Goal: Task Accomplishment & Management: Manage account settings

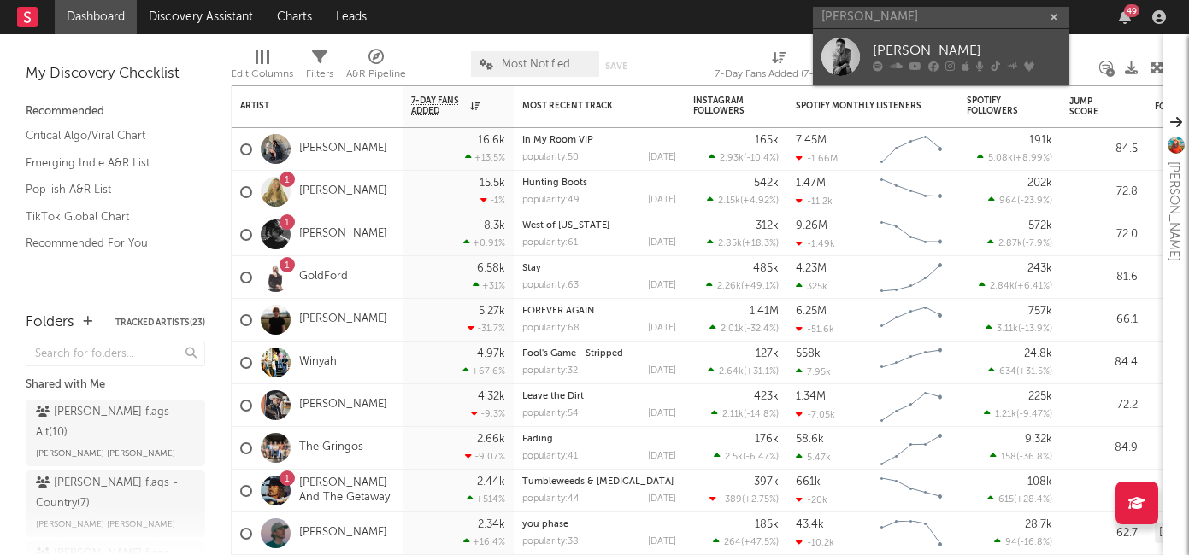
type input "cameron whitcomb"
click at [875, 56] on div "[PERSON_NAME]" at bounding box center [966, 51] width 188 height 21
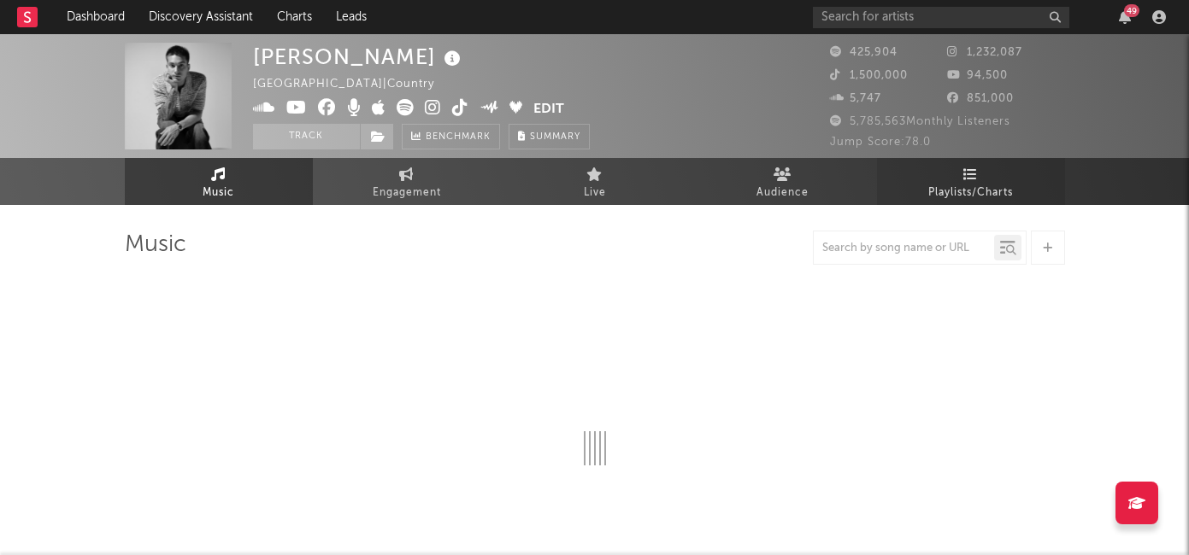
click at [941, 175] on link "Playlists/Charts" at bounding box center [971, 181] width 188 height 47
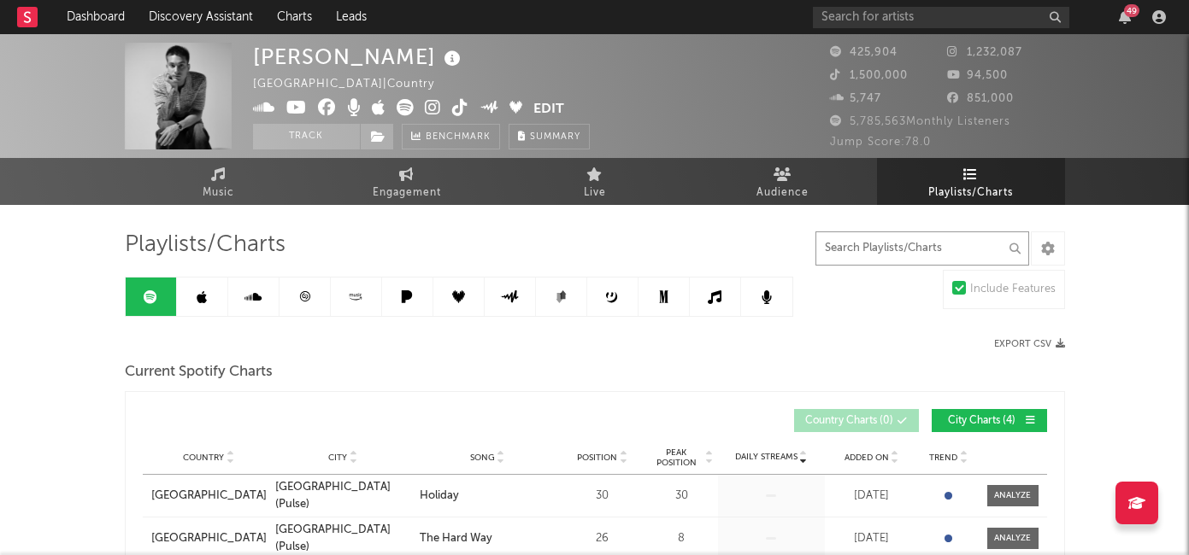
click at [849, 246] on input "text" at bounding box center [922, 249] width 214 height 34
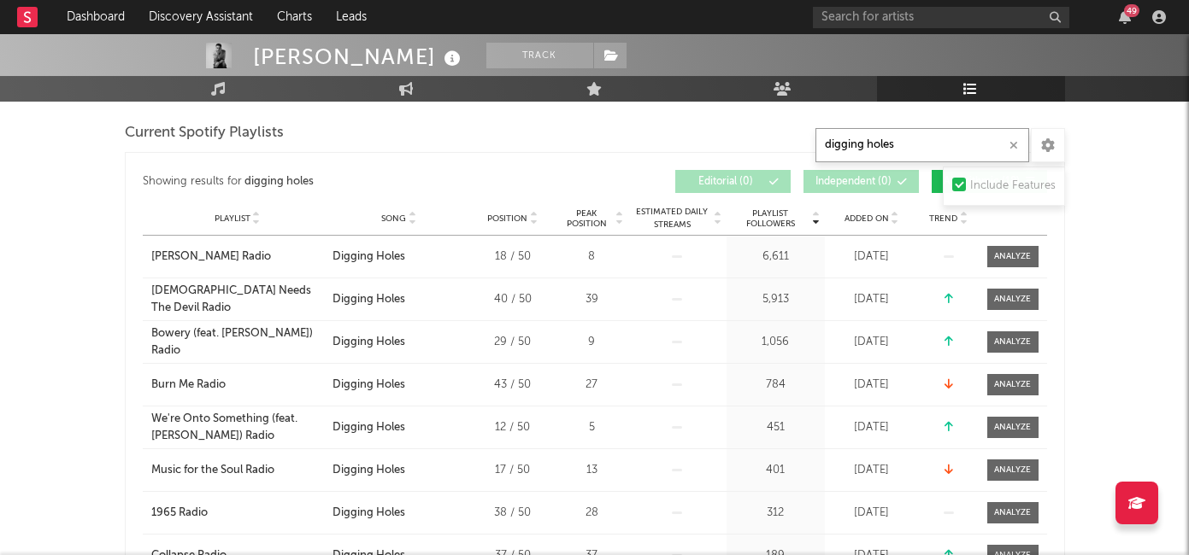
scroll to position [475, 0]
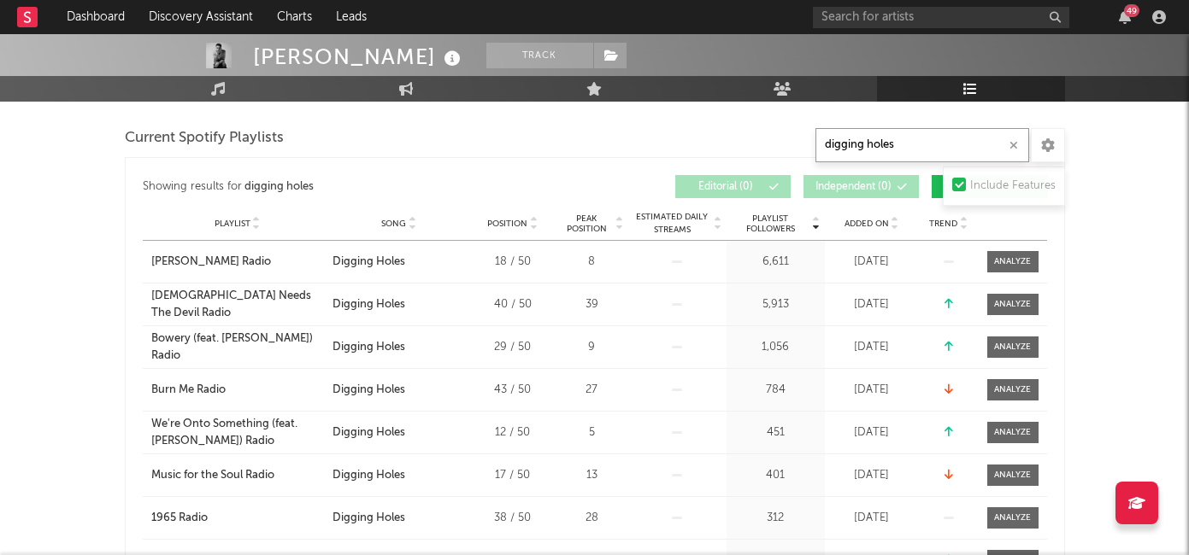
type input "digging holes"
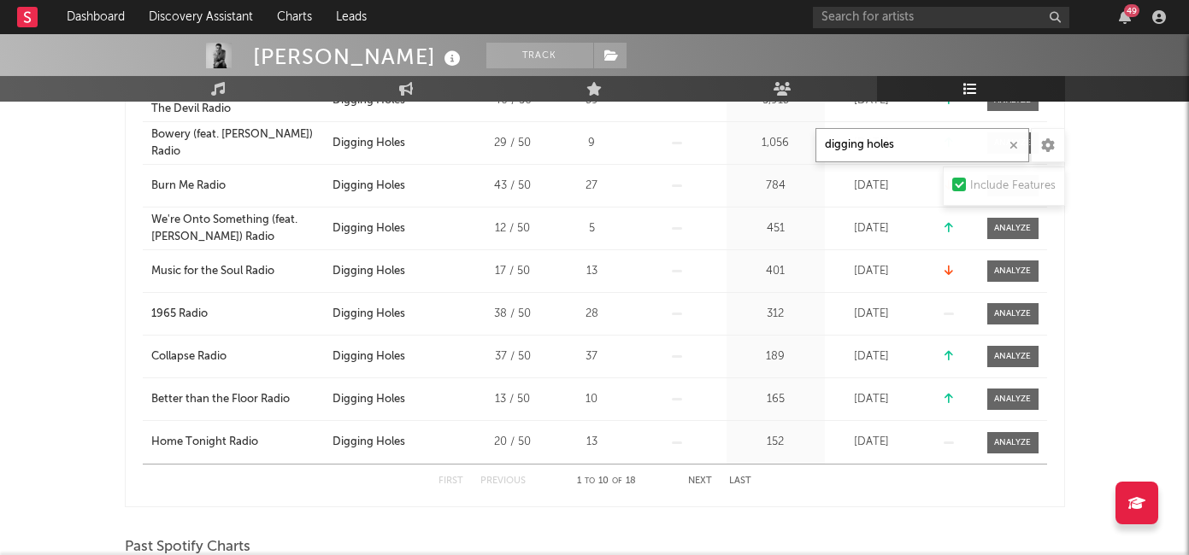
scroll to position [669, 0]
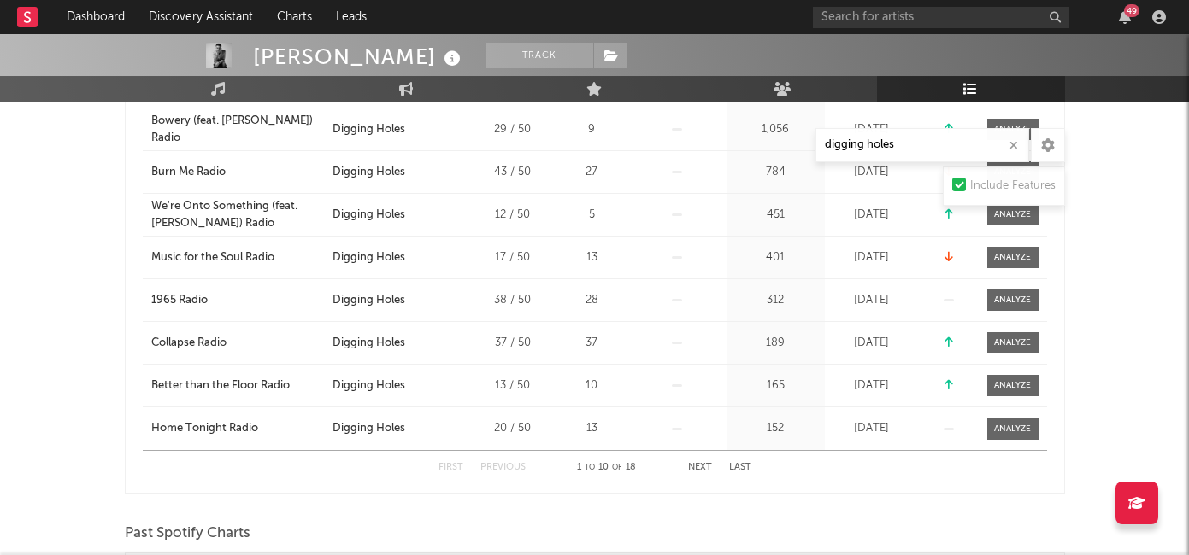
scroll to position [716, 0]
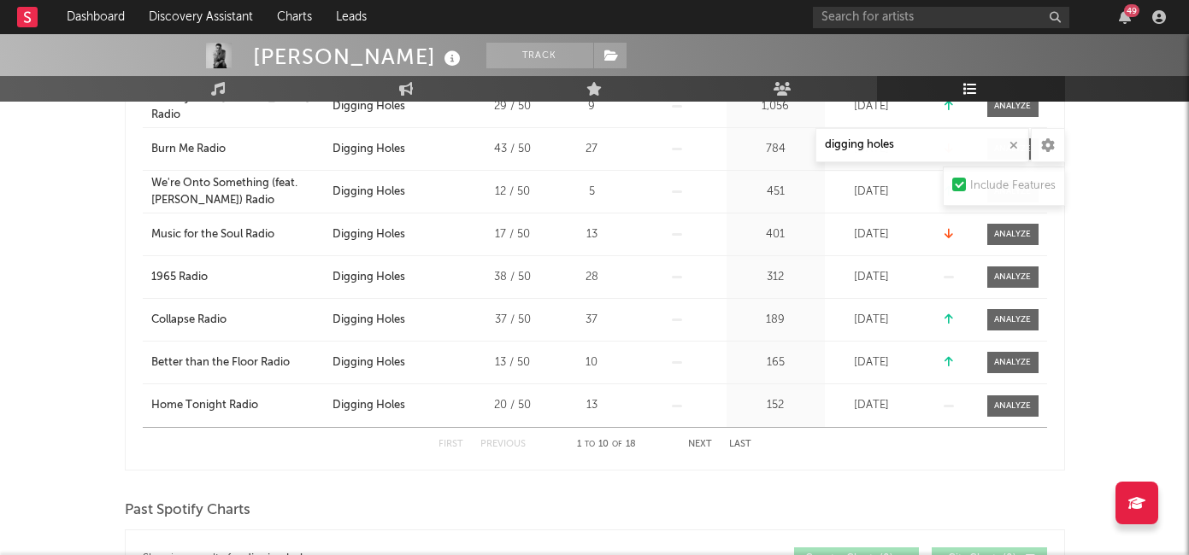
click at [701, 444] on button "Next" at bounding box center [700, 444] width 24 height 9
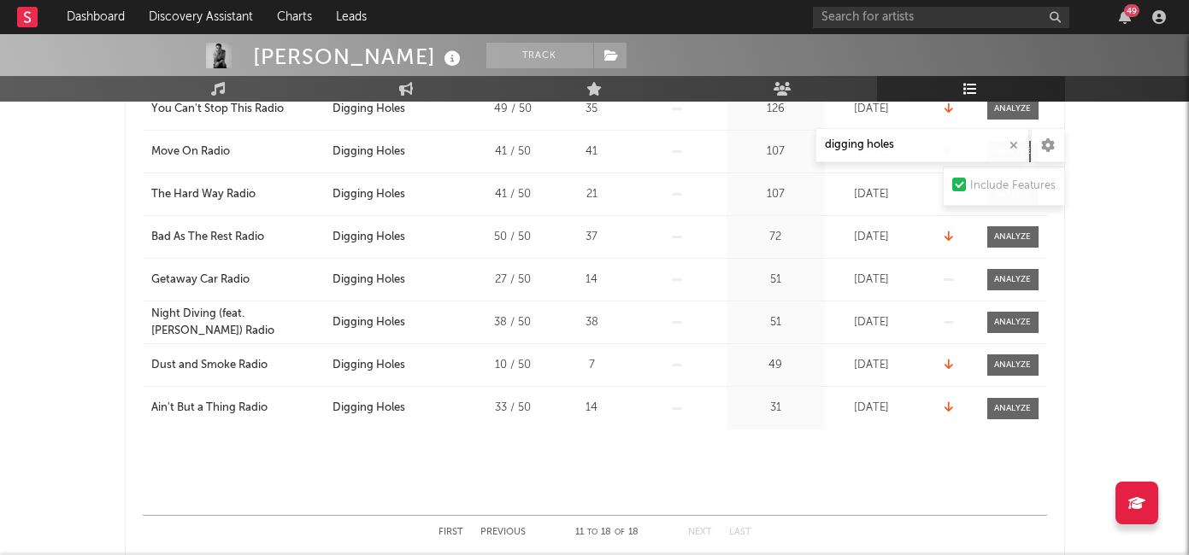
scroll to position [640, 0]
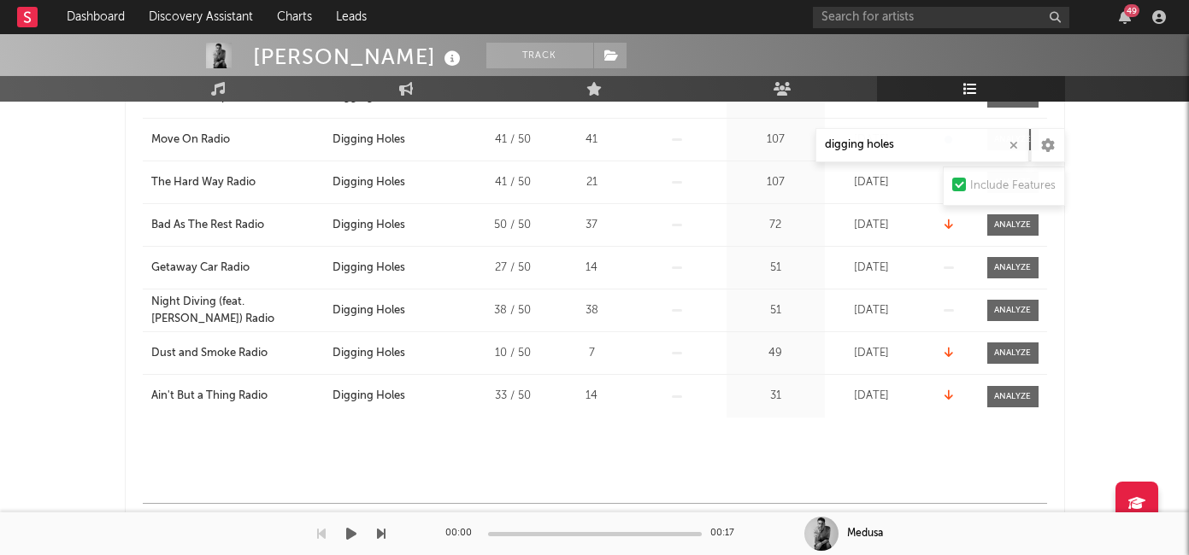
click at [449, 520] on div "00:00 00:17" at bounding box center [594, 534] width 299 height 43
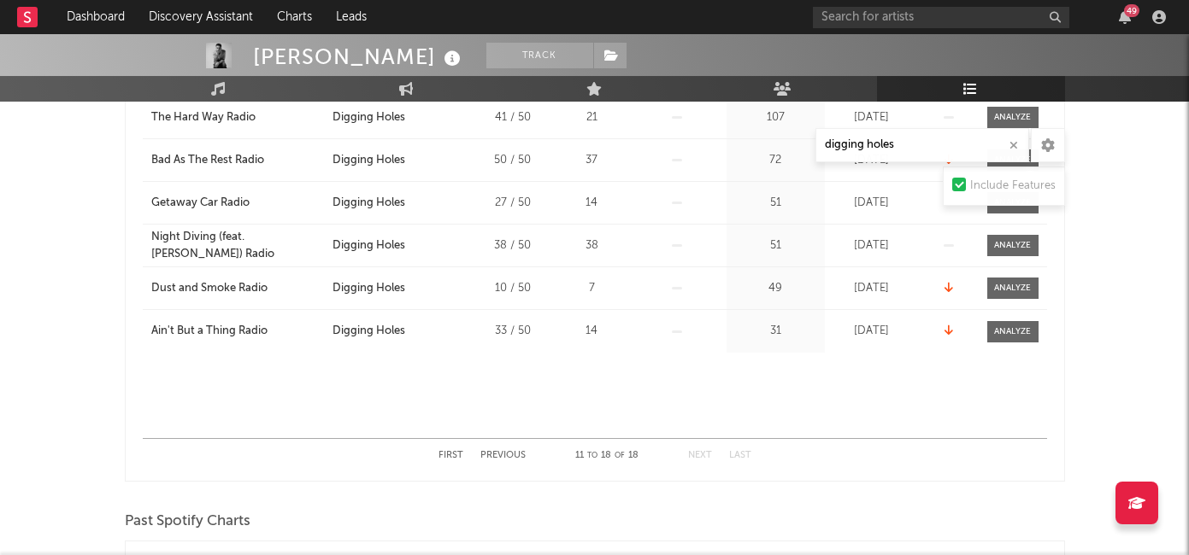
scroll to position [719, 0]
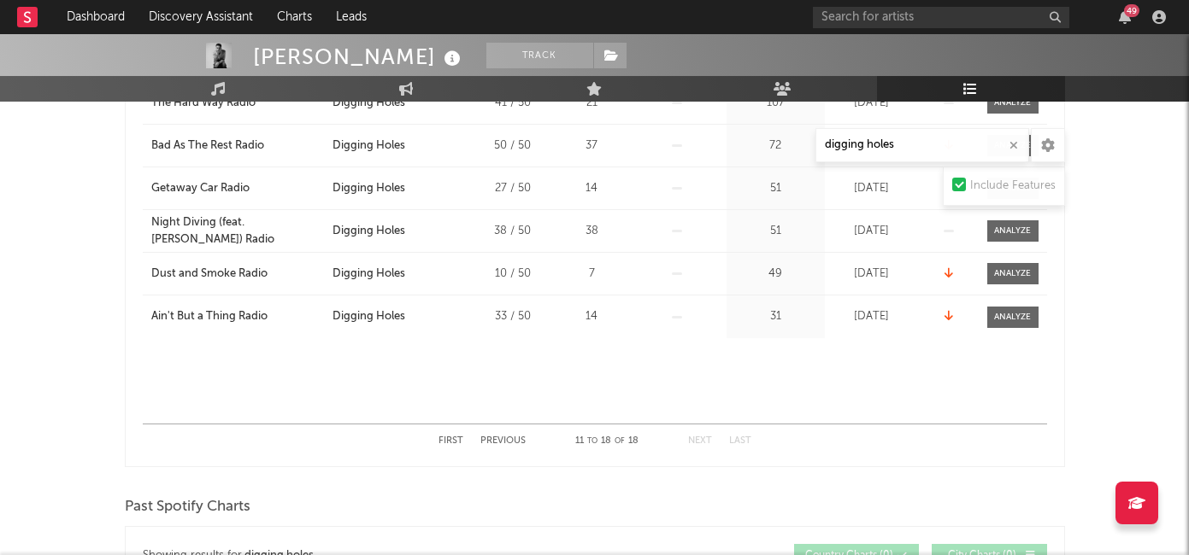
click at [454, 437] on button "First" at bounding box center [450, 441] width 25 height 9
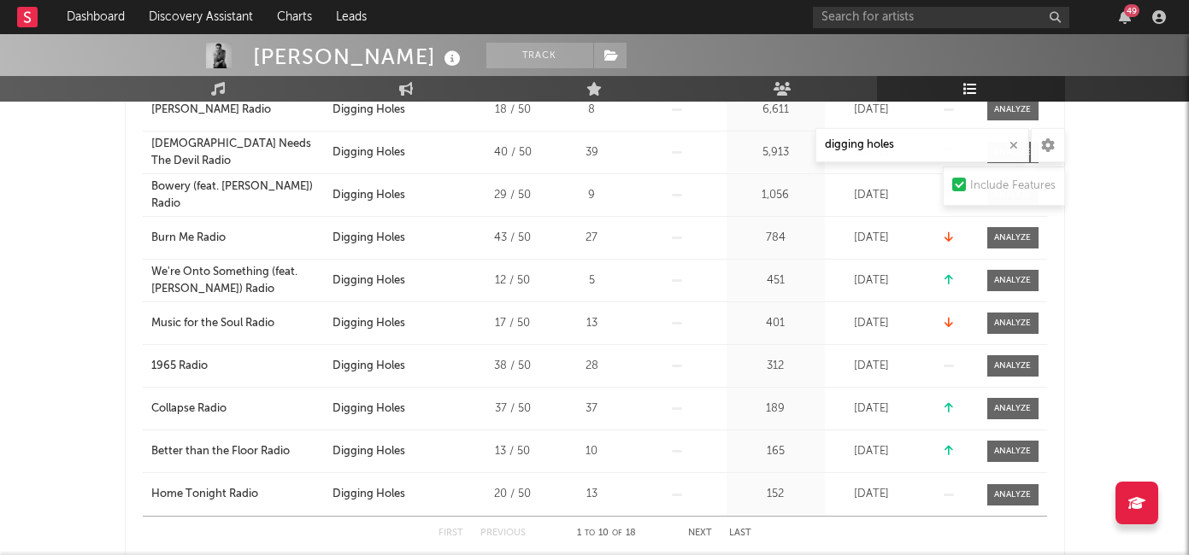
scroll to position [679, 0]
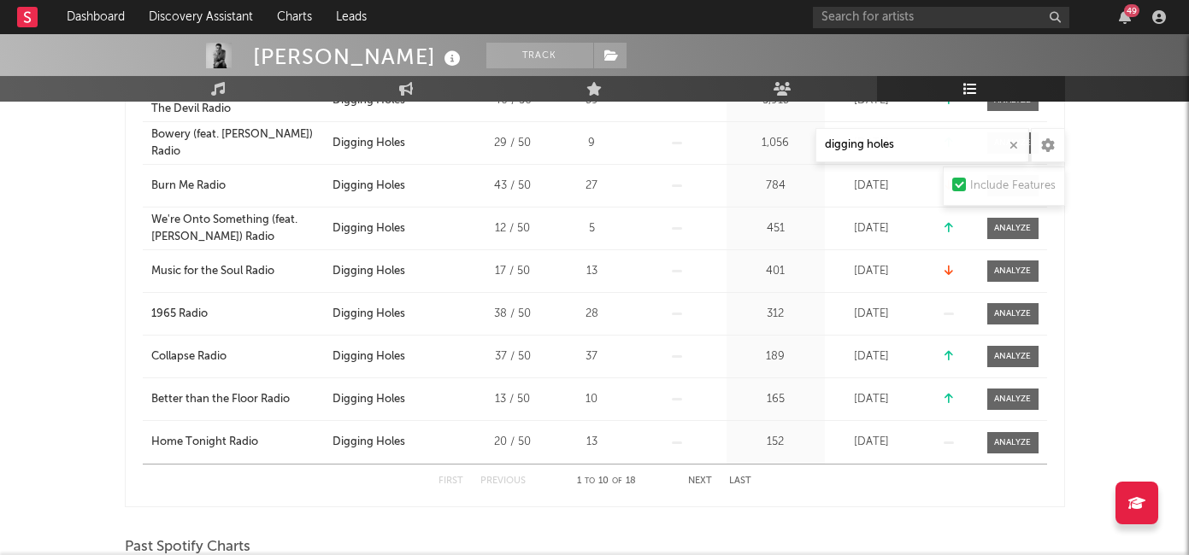
click at [705, 483] on button "Next" at bounding box center [700, 481] width 24 height 9
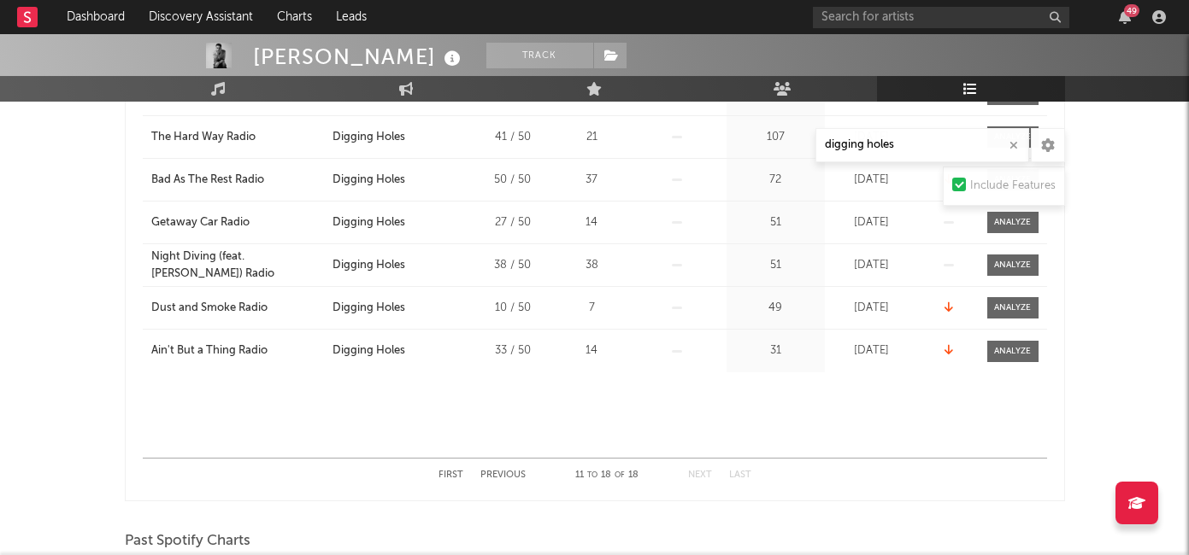
scroll to position [700, 0]
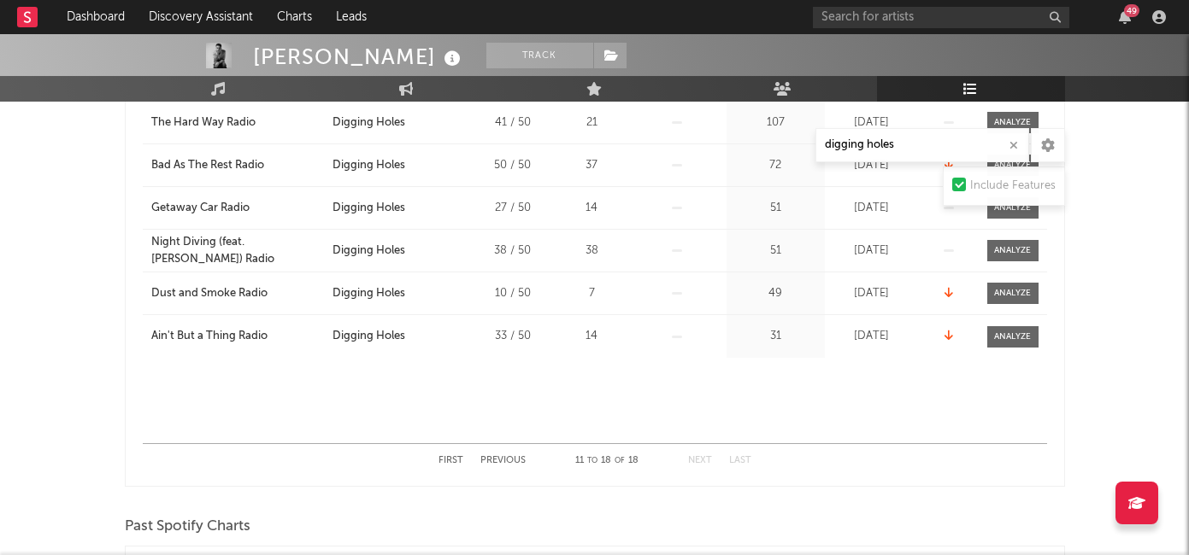
click at [452, 459] on button "First" at bounding box center [450, 460] width 25 height 9
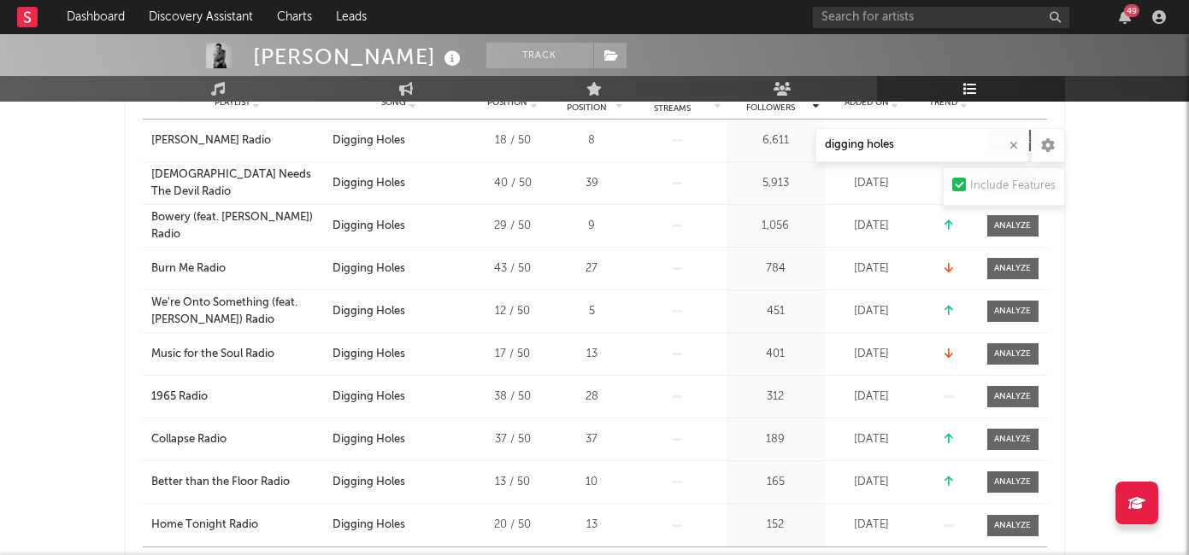
scroll to position [582, 0]
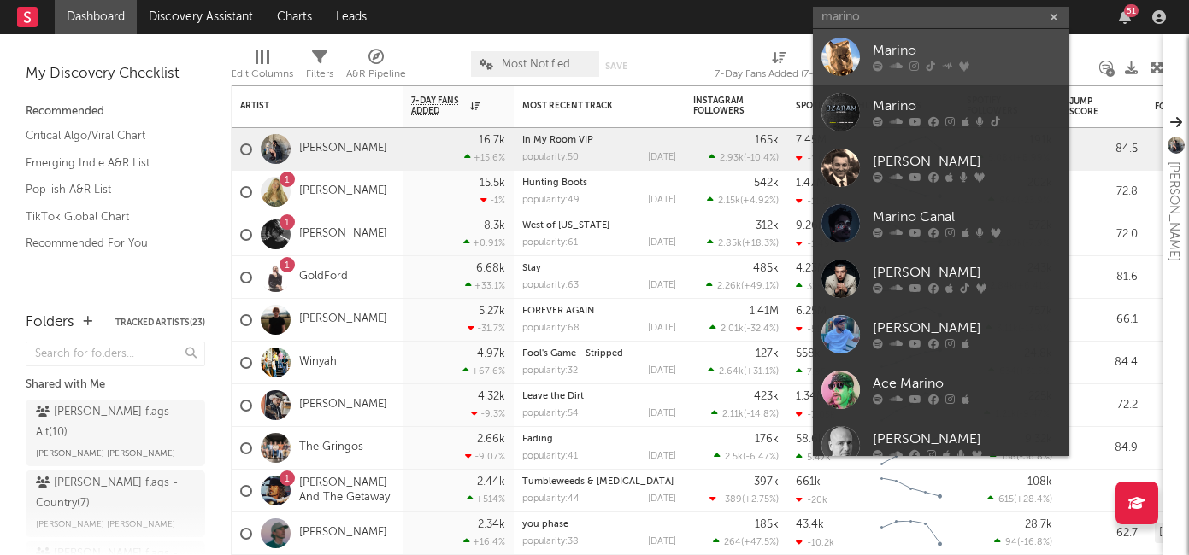
type input "marino"
click at [924, 63] on div at bounding box center [966, 67] width 188 height 10
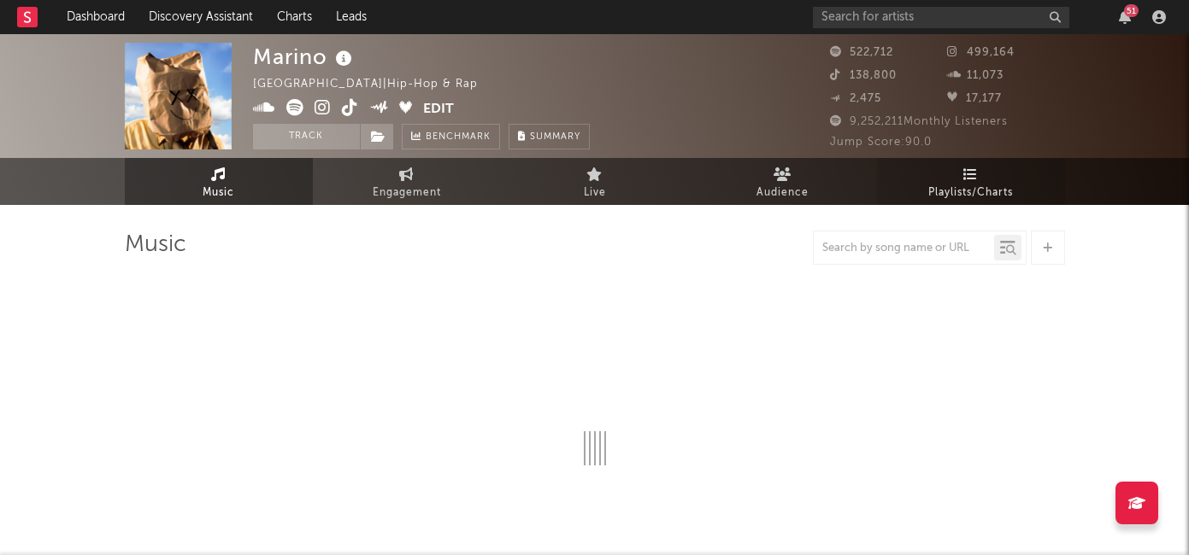
click at [952, 178] on link "Playlists/Charts" at bounding box center [971, 181] width 188 height 47
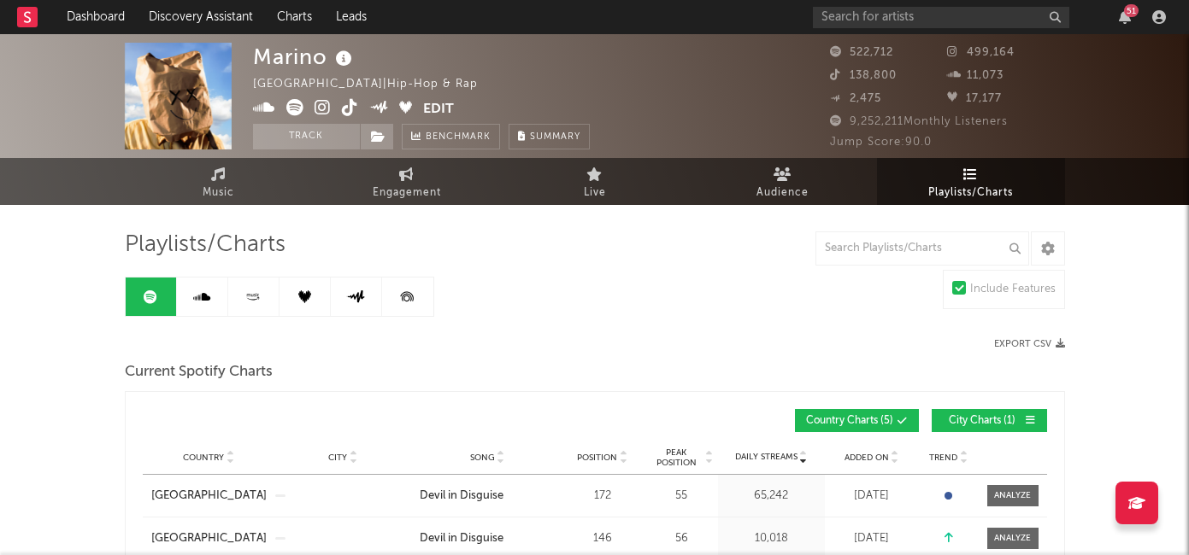
click at [433, 108] on button "Edit" at bounding box center [438, 109] width 31 height 21
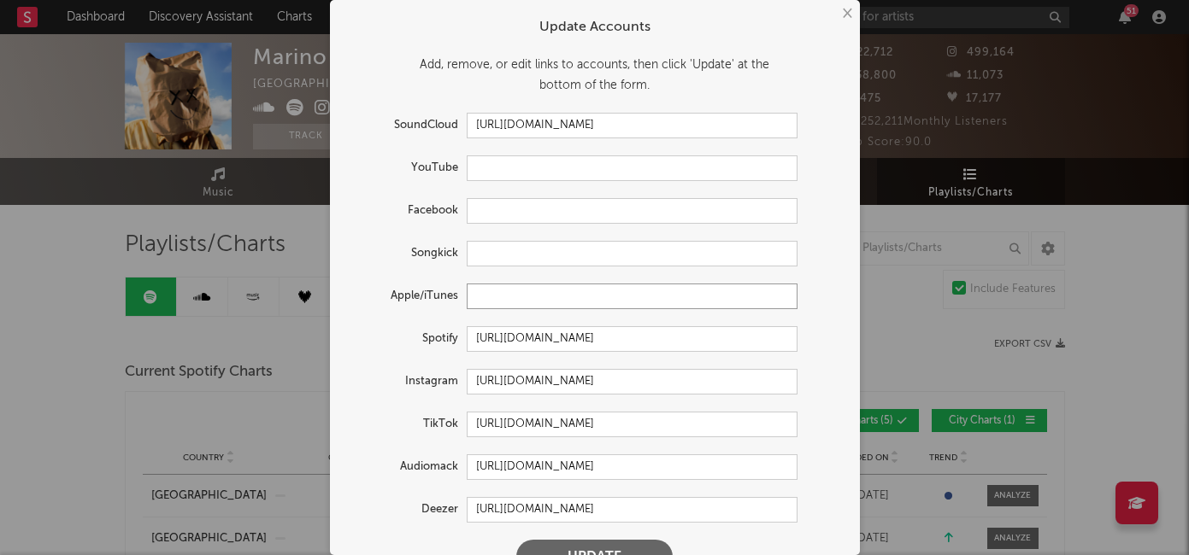
click at [484, 295] on input "text" at bounding box center [632, 297] width 331 height 26
paste input "[URL][DOMAIN_NAME]"
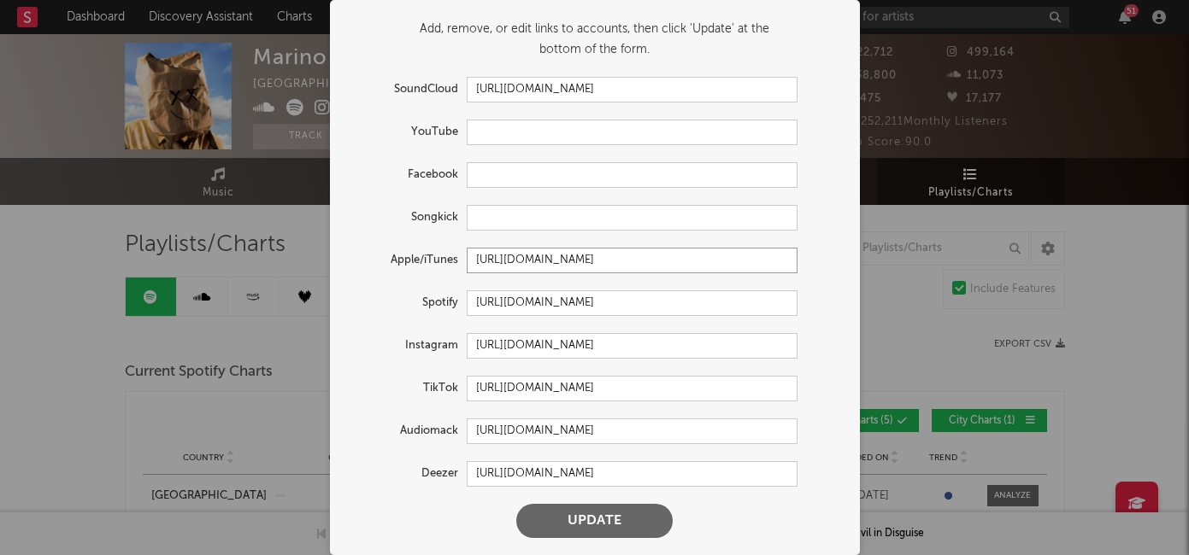
type input "[URL][DOMAIN_NAME]"
click at [561, 514] on button "Update" at bounding box center [594, 521] width 156 height 34
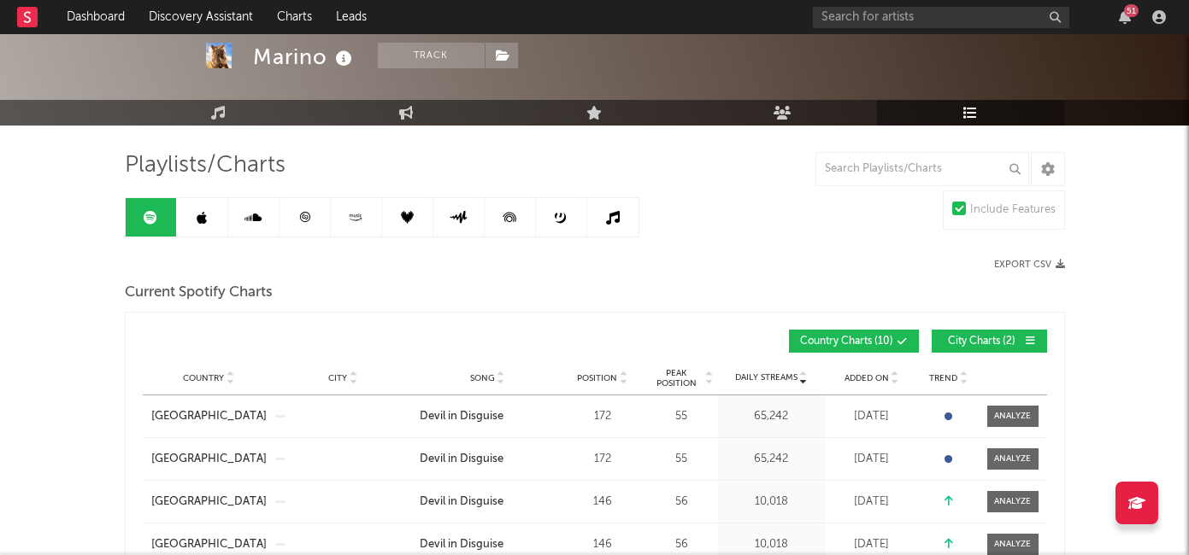
scroll to position [121, 0]
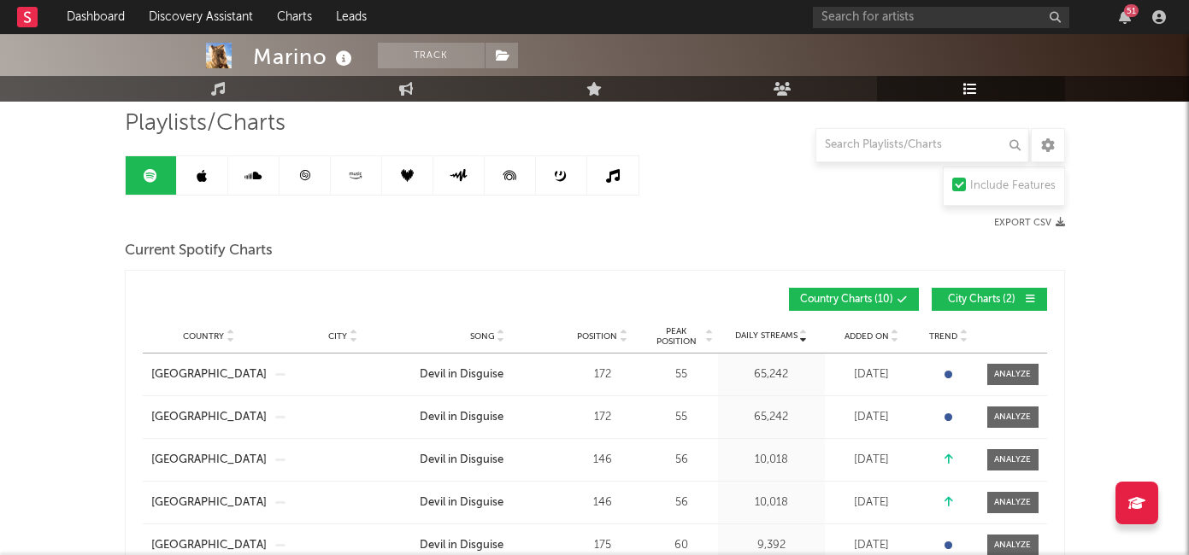
click at [211, 182] on link at bounding box center [202, 175] width 51 height 38
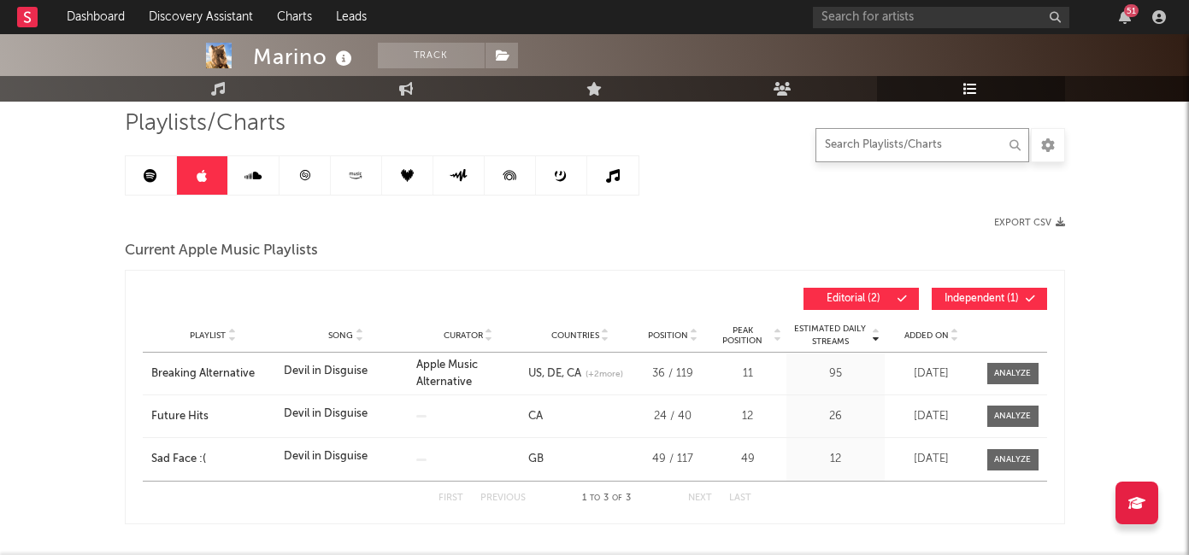
click at [877, 140] on input "text" at bounding box center [922, 145] width 214 height 34
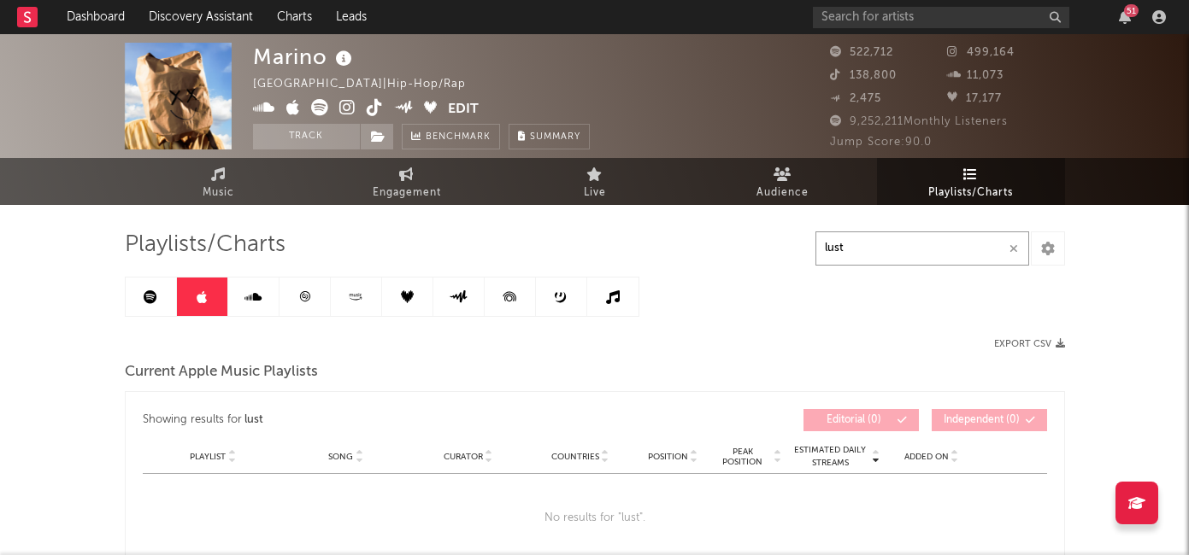
type input "lust"
click at [624, 291] on link at bounding box center [612, 297] width 51 height 38
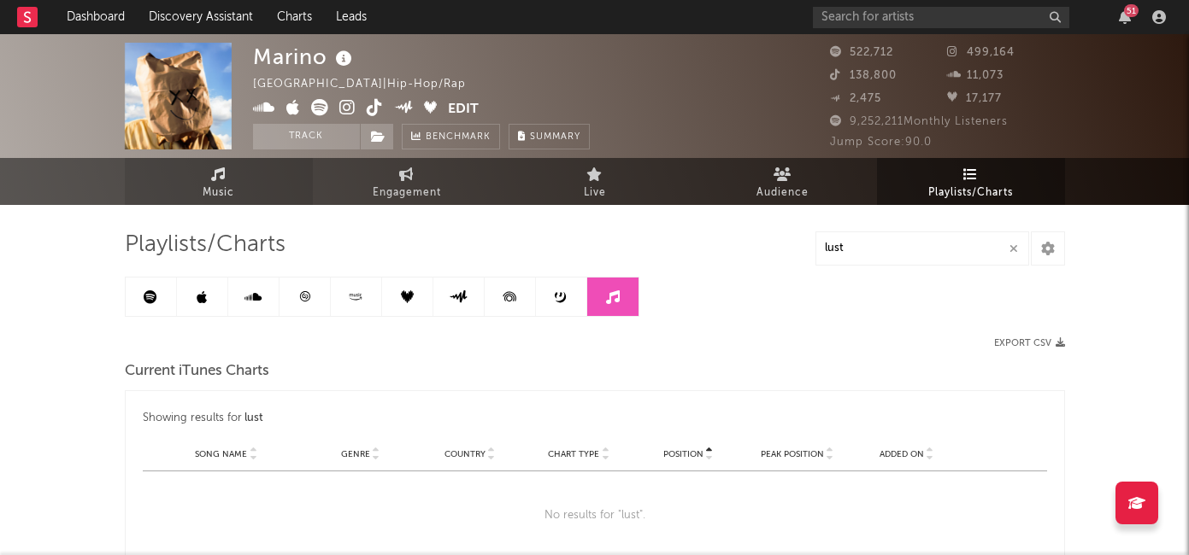
click at [211, 180] on icon at bounding box center [218, 174] width 15 height 14
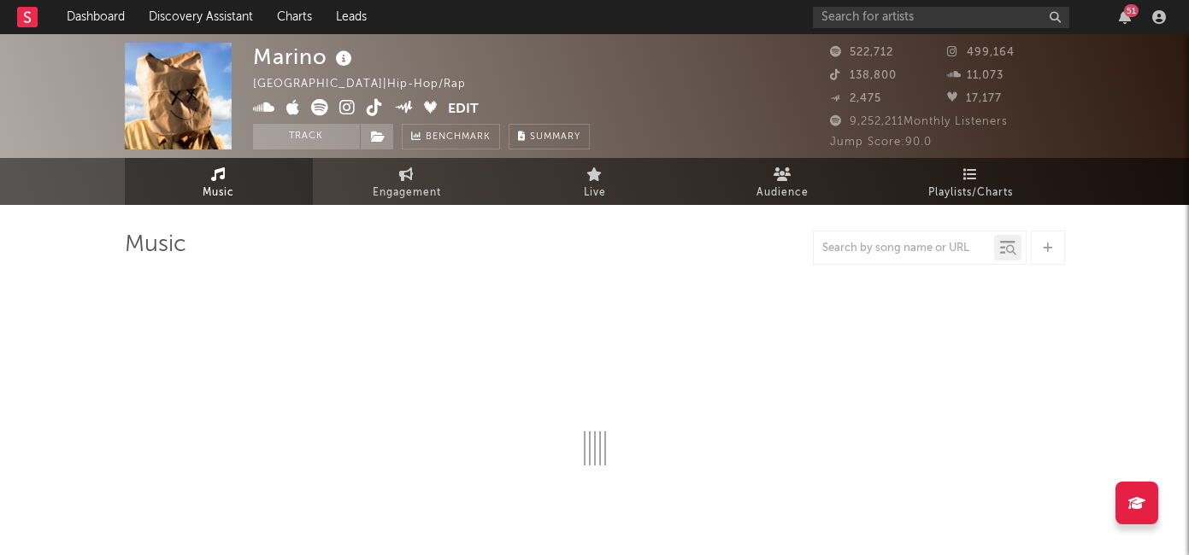
select select "6m"
